Goal: Information Seeking & Learning: Learn about a topic

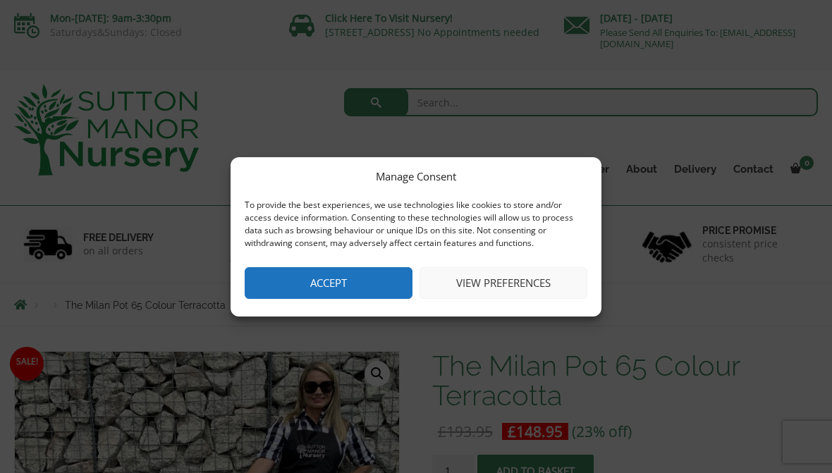
click at [519, 282] on button "View preferences" at bounding box center [503, 283] width 168 height 32
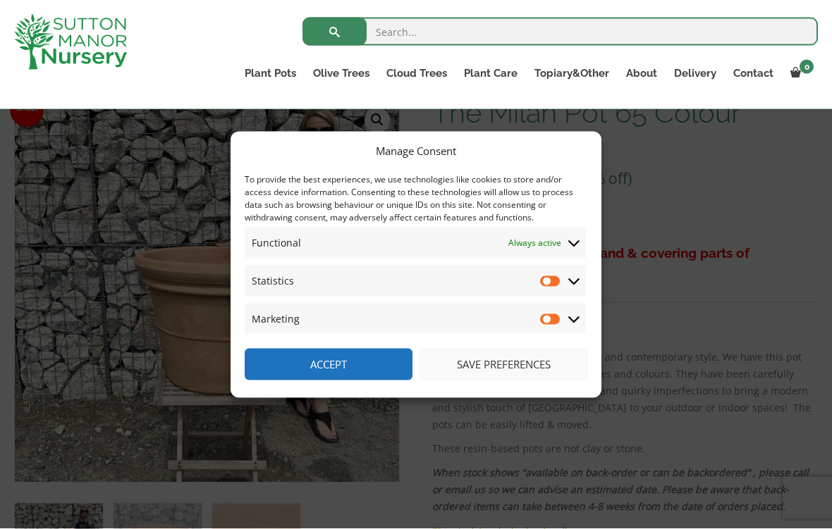
scroll to position [230, 0]
click at [515, 366] on button "Save preferences" at bounding box center [503, 365] width 168 height 32
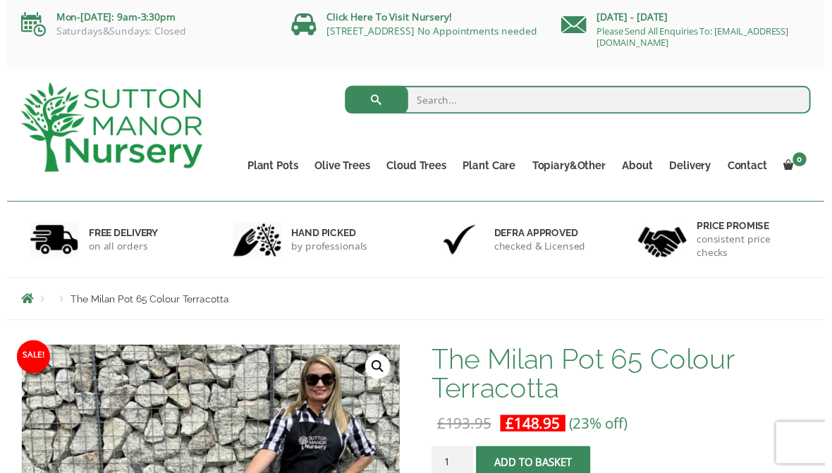
scroll to position [0, 0]
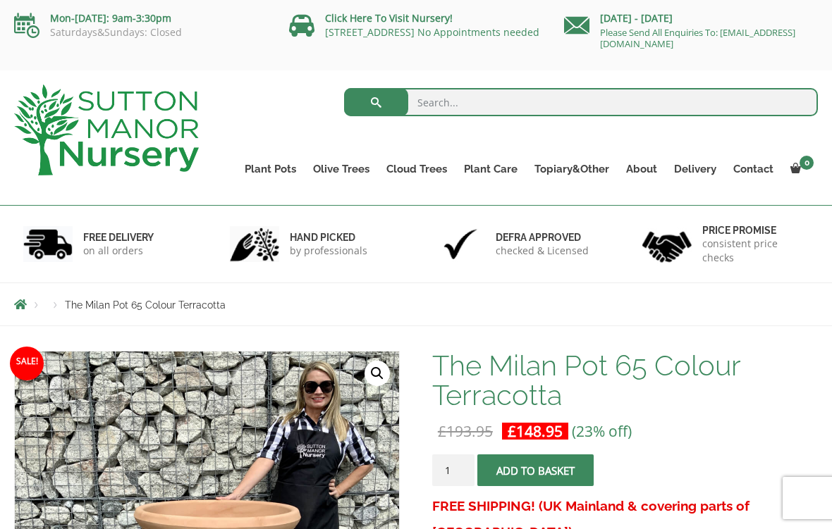
click at [0, 0] on link "Cylinders Traditionals" at bounding box center [0, 0] width 0 height 0
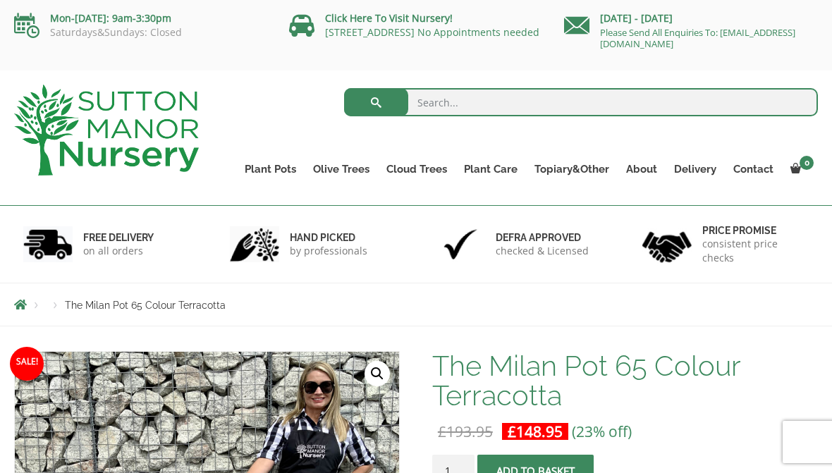
scroll to position [56, 0]
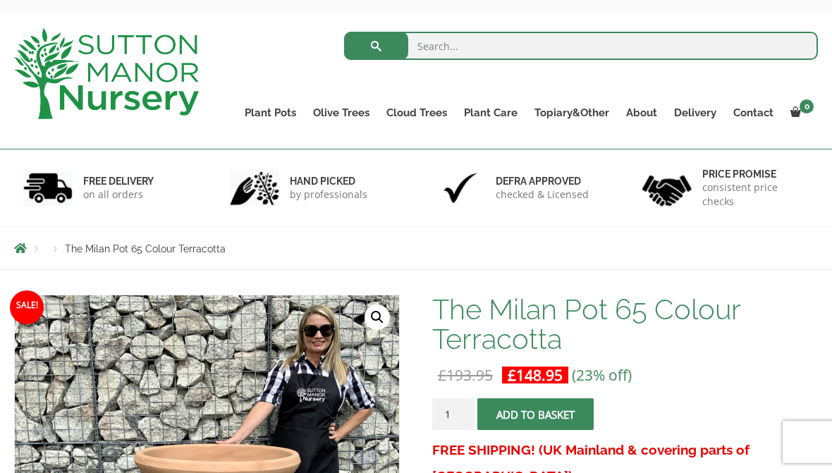
click at [0, 0] on link "Big Bell Pots" at bounding box center [0, 0] width 0 height 0
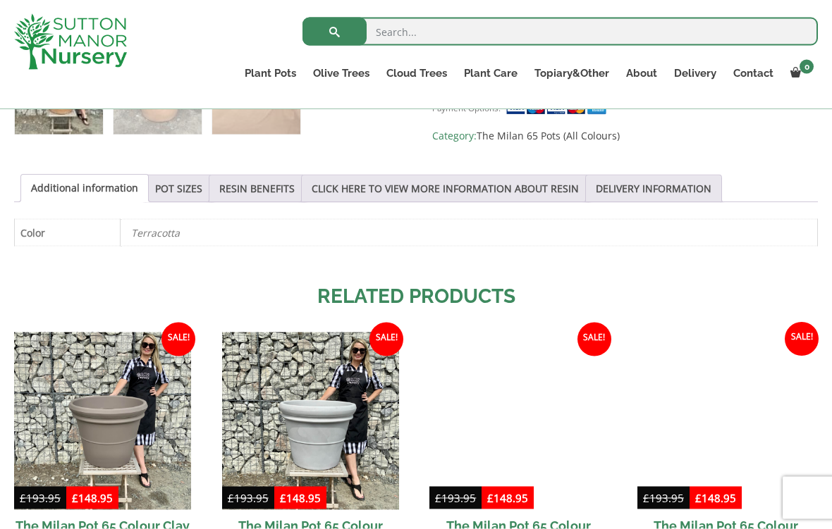
scroll to position [686, 0]
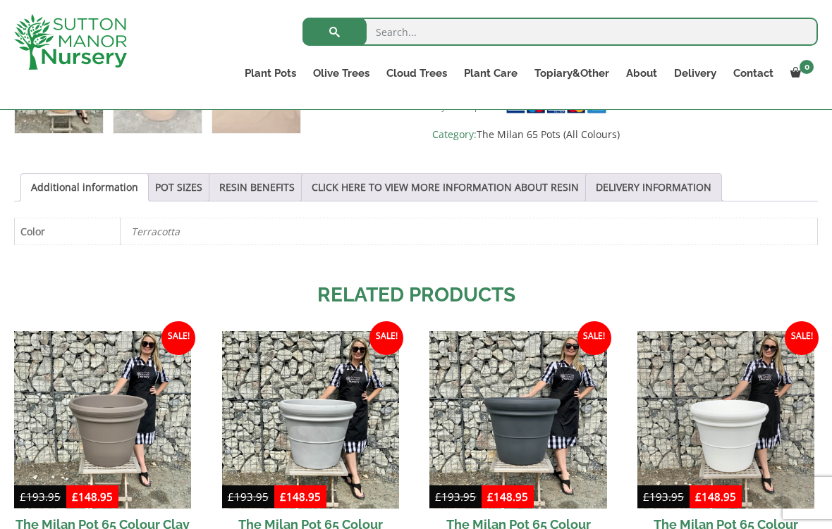
click at [264, 189] on link "RESIN BENEFITS" at bounding box center [256, 187] width 75 height 27
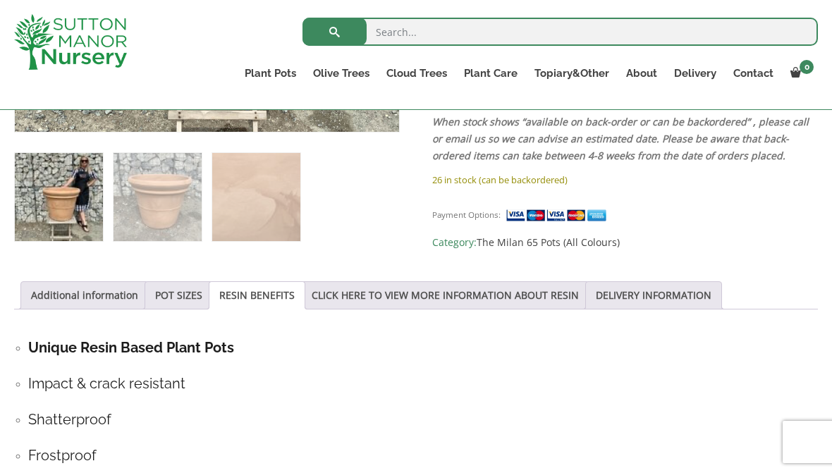
scroll to position [578, 0]
click at [189, 298] on link "POT SIZES" at bounding box center [178, 296] width 47 height 27
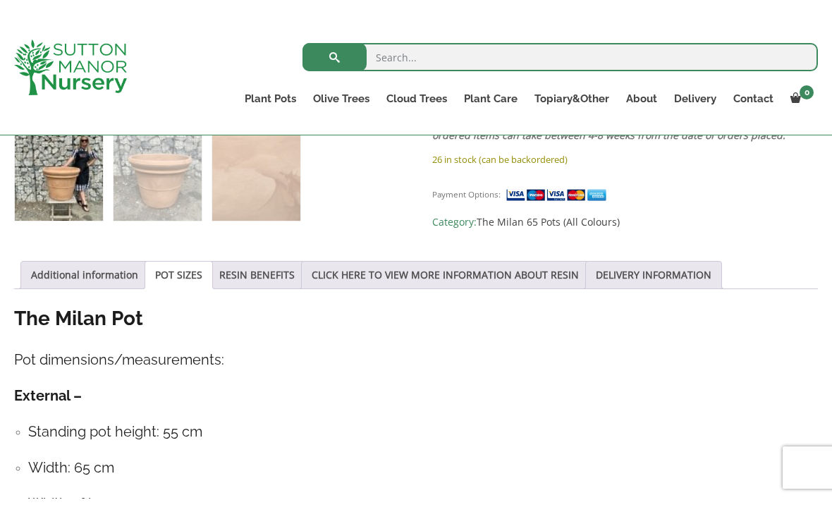
scroll to position [622, 0]
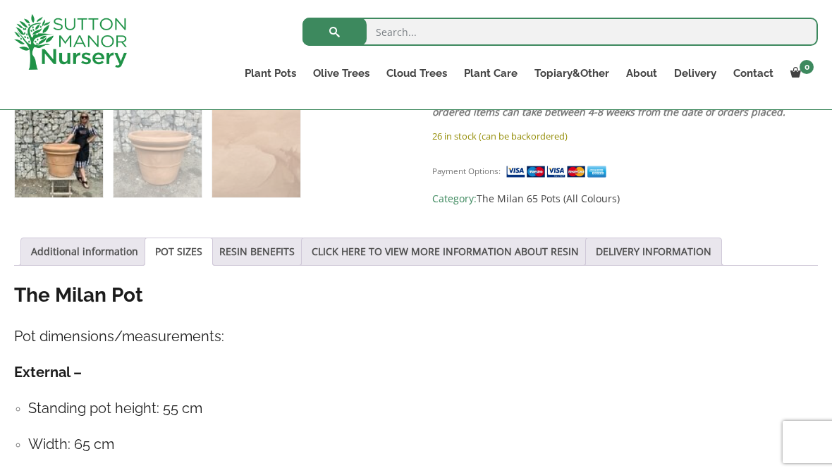
click at [478, 255] on link "CLICK HERE TO VIEW MORE INFORMATION ABOUT RESIN" at bounding box center [445, 251] width 267 height 27
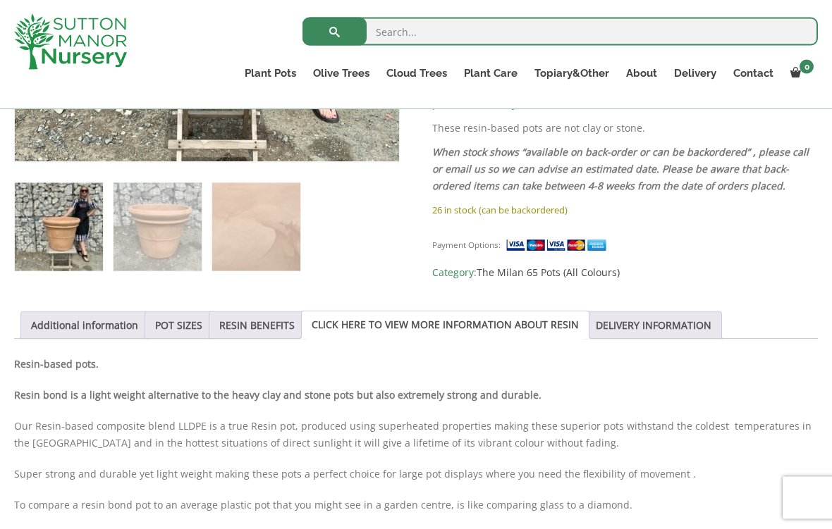
scroll to position [549, 0]
click at [180, 322] on link "POT SIZES" at bounding box center [178, 325] width 47 height 27
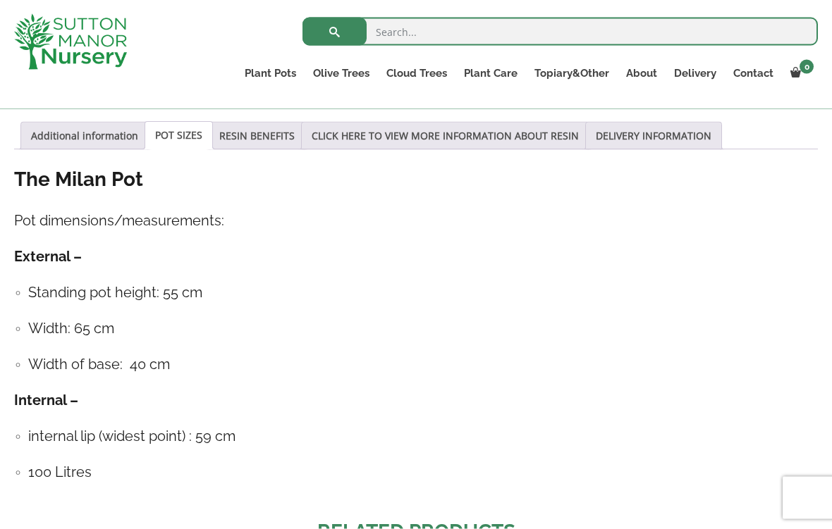
scroll to position [739, 0]
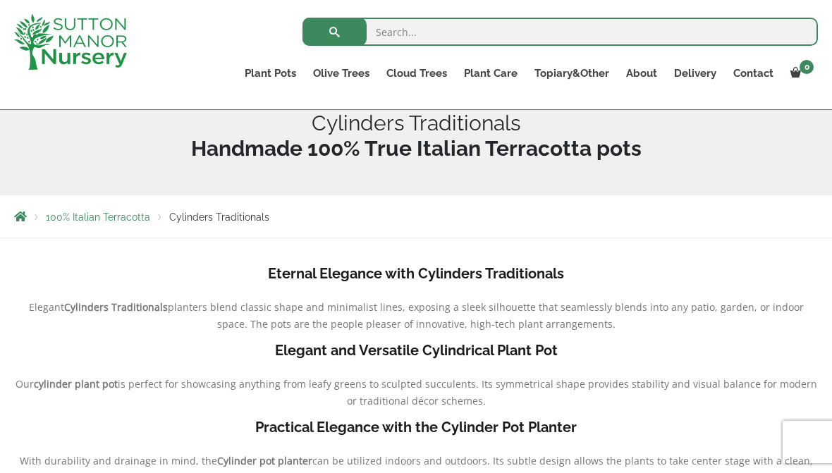
scroll to position [178, 0]
